Goal: Information Seeking & Learning: Find specific fact

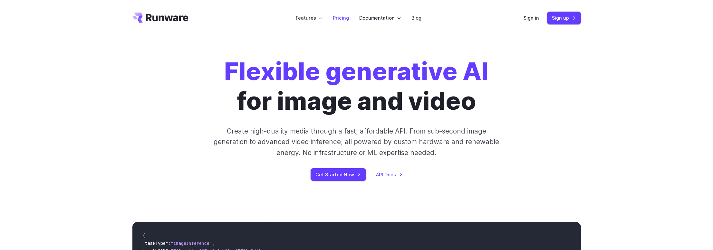
click at [340, 16] on link "Pricing" at bounding box center [341, 17] width 16 height 7
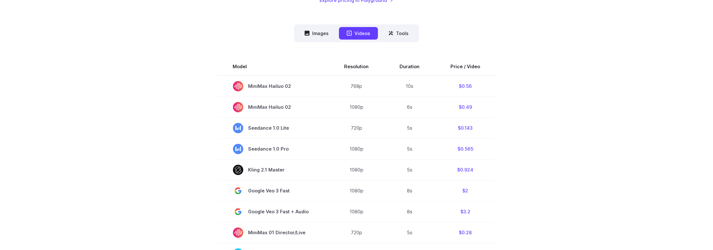
scroll to position [193, 0]
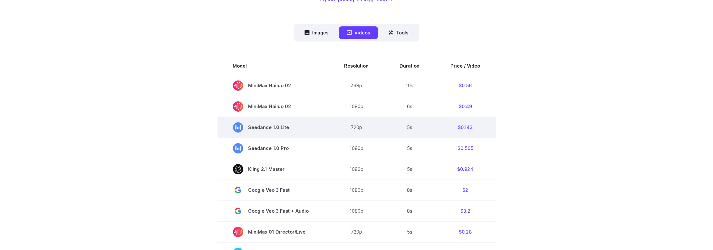
click at [413, 127] on td "5s" at bounding box center [410, 127] width 51 height 21
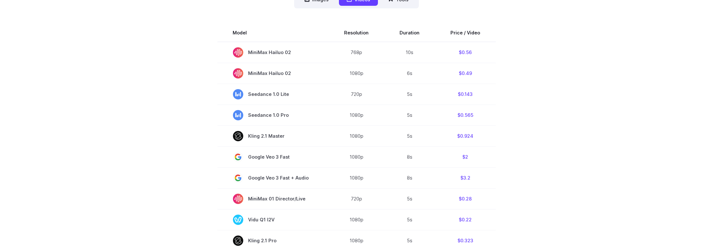
scroll to position [226, 0]
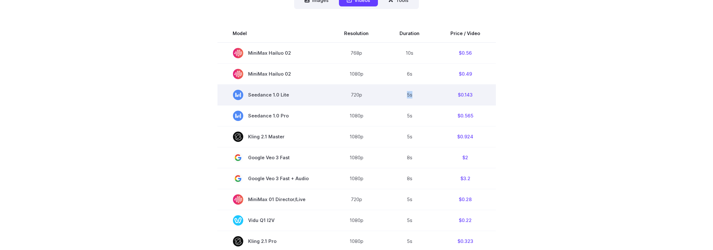
drag, startPoint x: 405, startPoint y: 95, endPoint x: 426, endPoint y: 95, distance: 20.6
click at [426, 95] on td "5s" at bounding box center [410, 94] width 51 height 21
click at [428, 93] on td "5s" at bounding box center [410, 94] width 51 height 21
drag, startPoint x: 460, startPoint y: 95, endPoint x: 475, endPoint y: 95, distance: 15.1
click at [475, 95] on td "$0.143" at bounding box center [465, 94] width 61 height 21
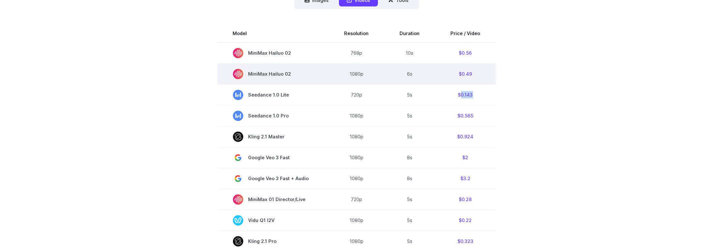
copy td "0.143"
